Goal: Information Seeking & Learning: Learn about a topic

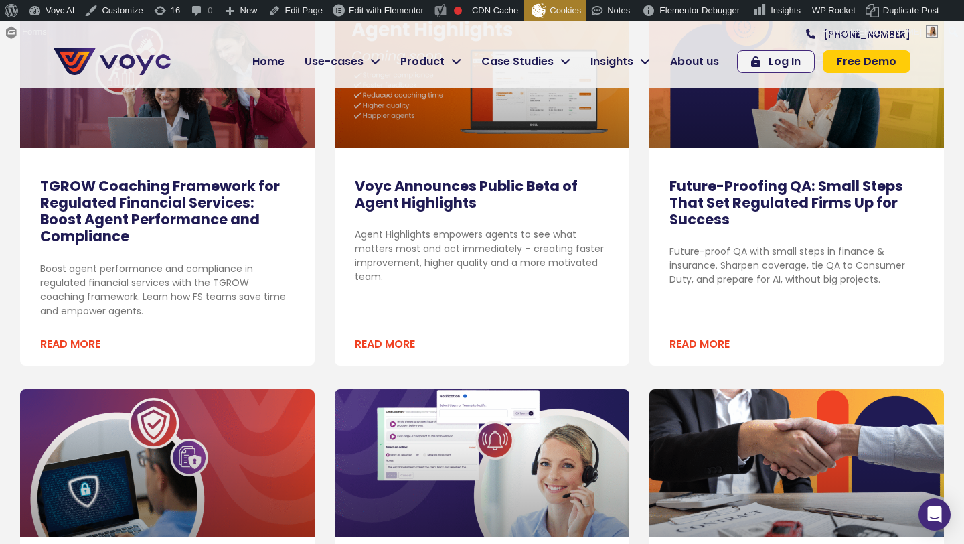
scroll to position [345, 0]
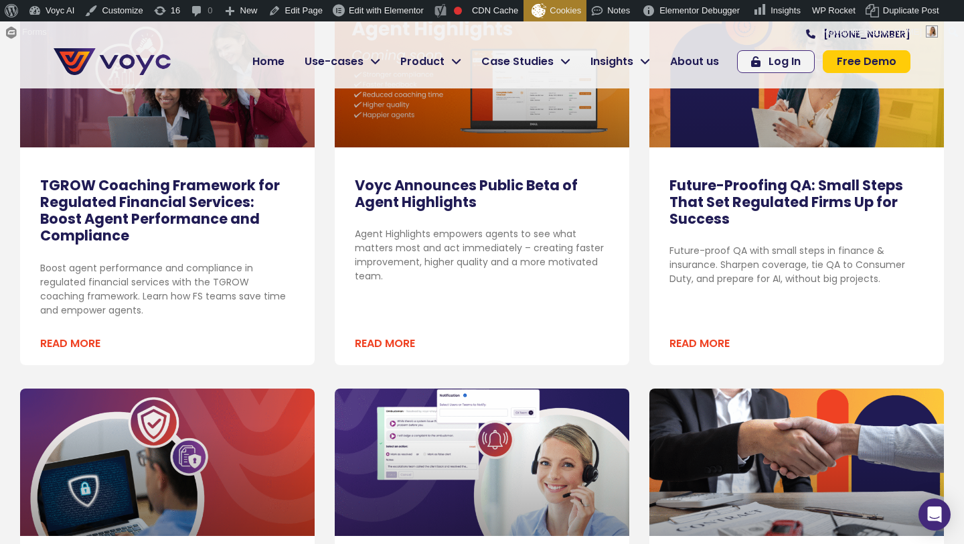
drag, startPoint x: 664, startPoint y: 183, endPoint x: 742, endPoint y: 219, distance: 85.7
click at [742, 219] on div "Future-Proofing QA: Small Steps That Set Regulated Firms Up for Success Future-…" at bounding box center [797, 271] width 295 height 188
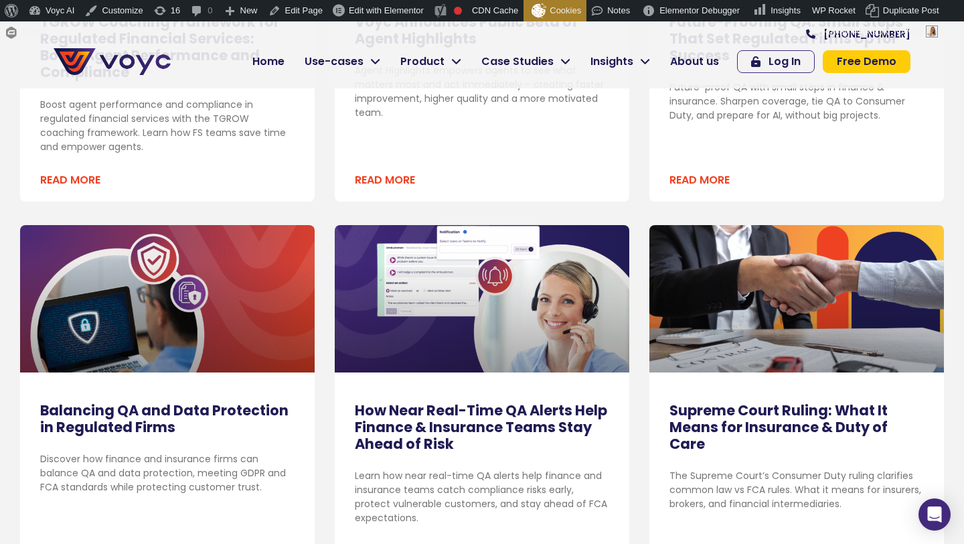
scroll to position [535, 0]
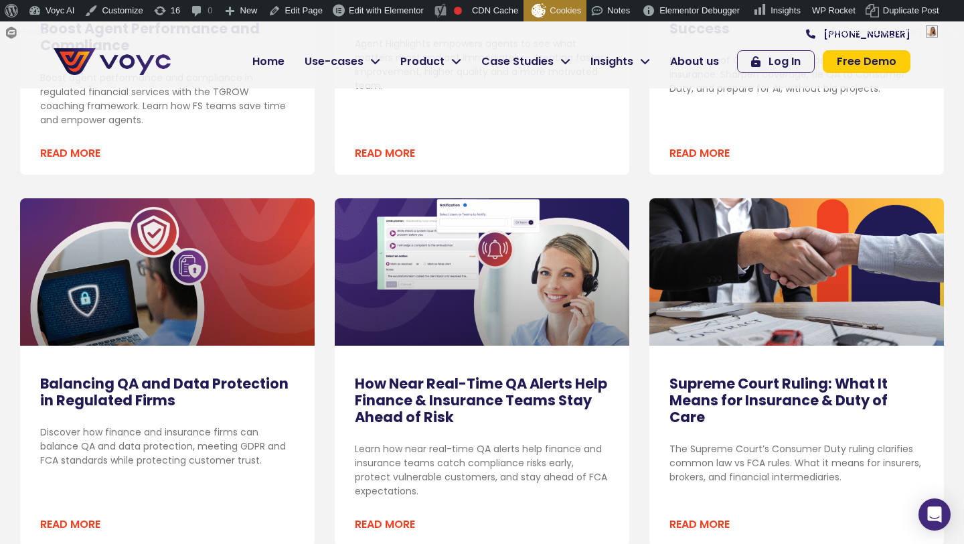
drag, startPoint x: 662, startPoint y: 378, endPoint x: 915, endPoint y: 402, distance: 254.9
click at [915, 402] on div "Supreme Court Ruling: What It Means for Insurance & Duty of Care The Supreme Co…" at bounding box center [797, 460] width 295 height 171
click at [812, 402] on link "Supreme Court Ruling: What It Means for Insurance & Duty of Care" at bounding box center [779, 400] width 218 height 53
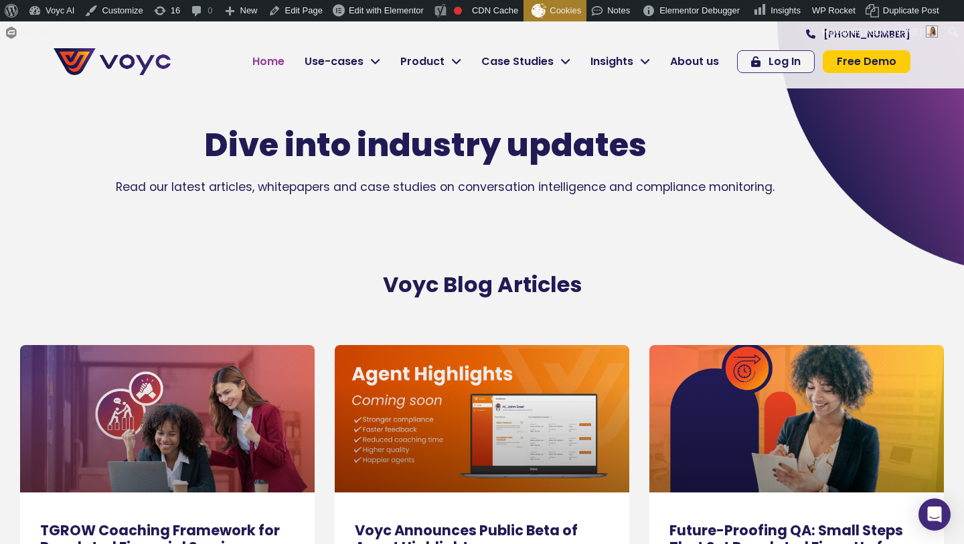
click at [264, 64] on span "Home" at bounding box center [268, 62] width 32 height 16
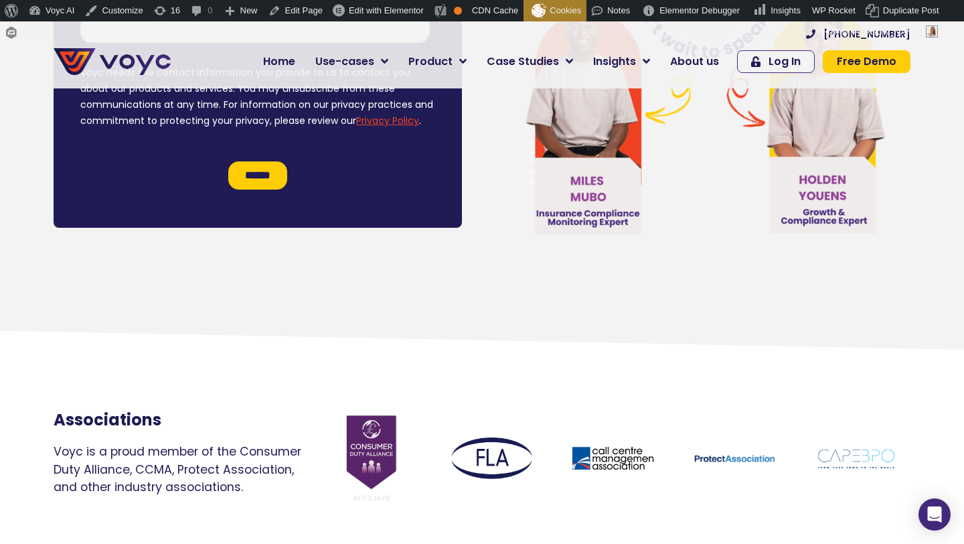
scroll to position [8076, 0]
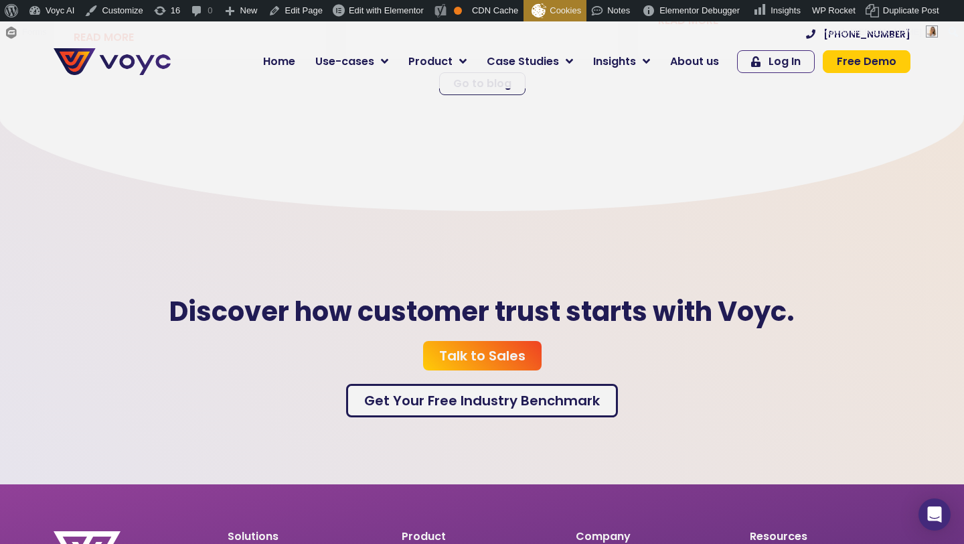
scroll to position [3984, 0]
